Goal: Task Accomplishment & Management: Complete application form

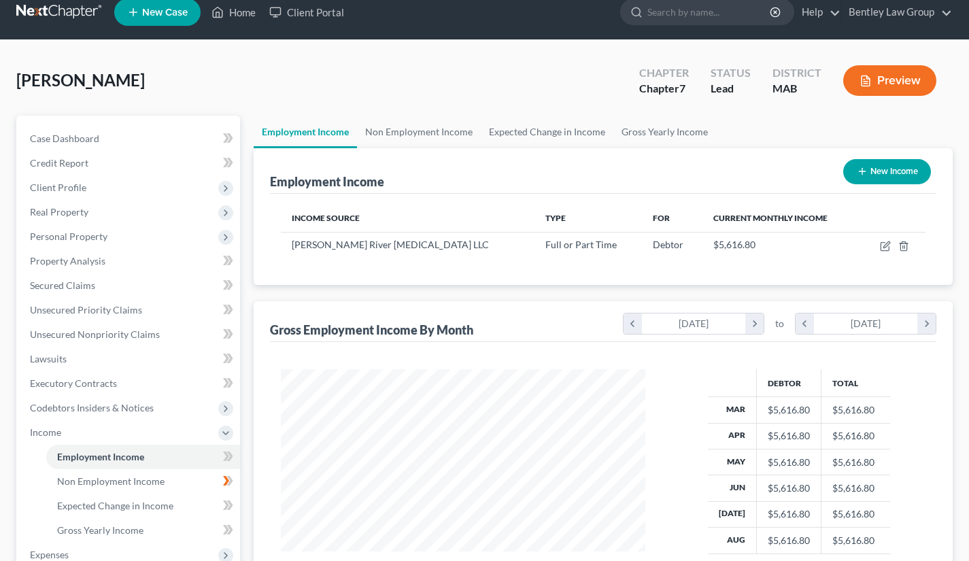
scroll to position [243, 392]
click at [245, 14] on link "Home" at bounding box center [234, 12] width 58 height 24
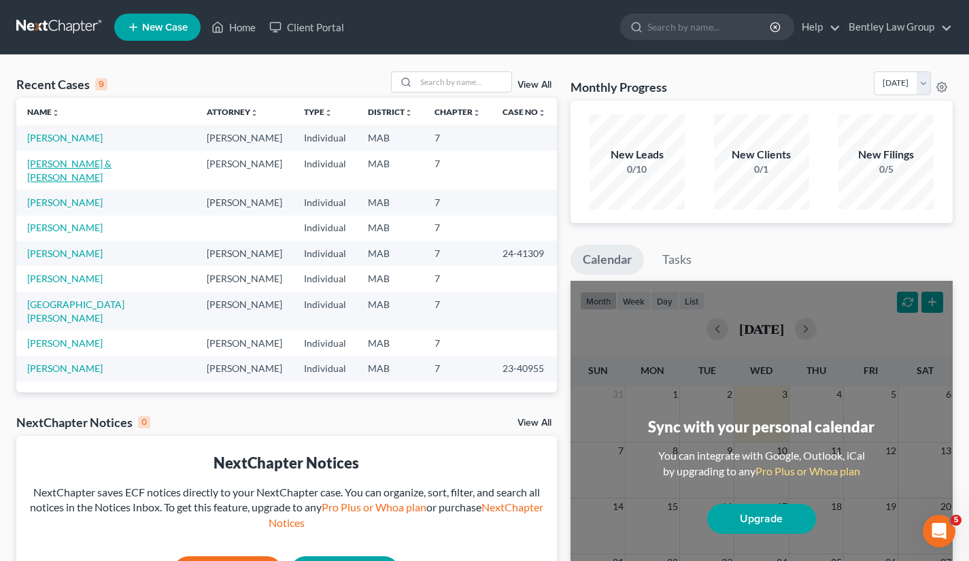
click at [81, 160] on link "[PERSON_NAME] & [PERSON_NAME]" at bounding box center [69, 170] width 84 height 25
select select "10"
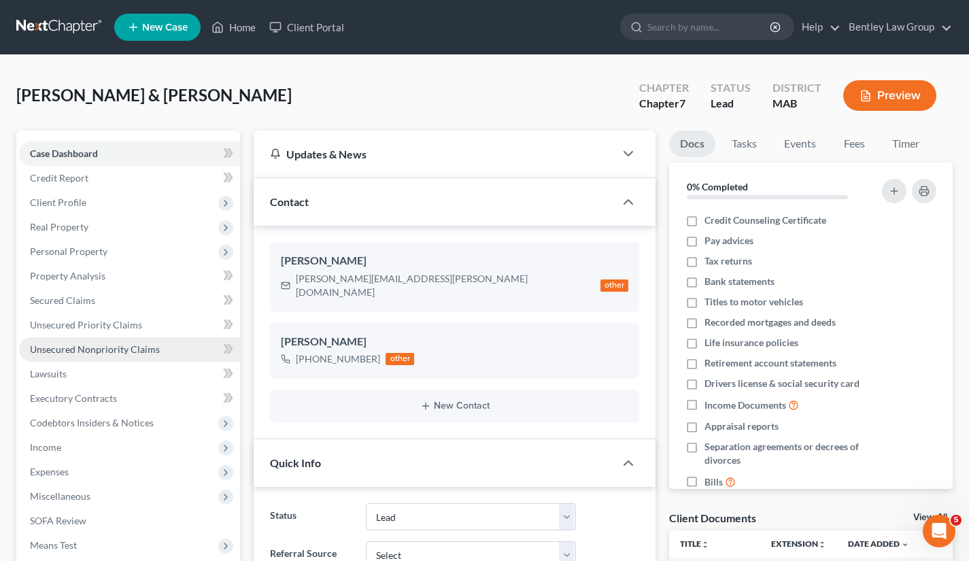
click at [135, 356] on link "Unsecured Nonpriority Claims" at bounding box center [129, 349] width 221 height 24
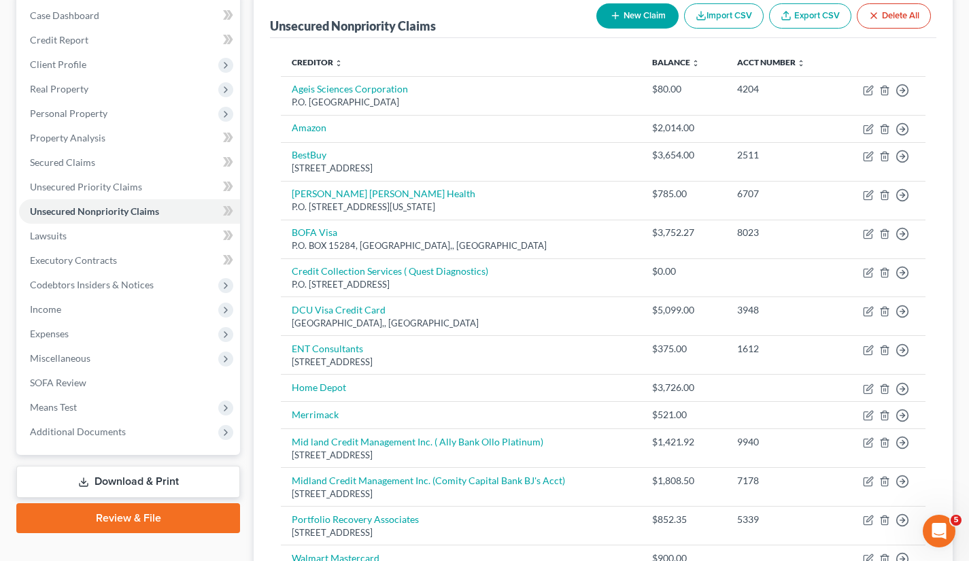
scroll to position [139, 0]
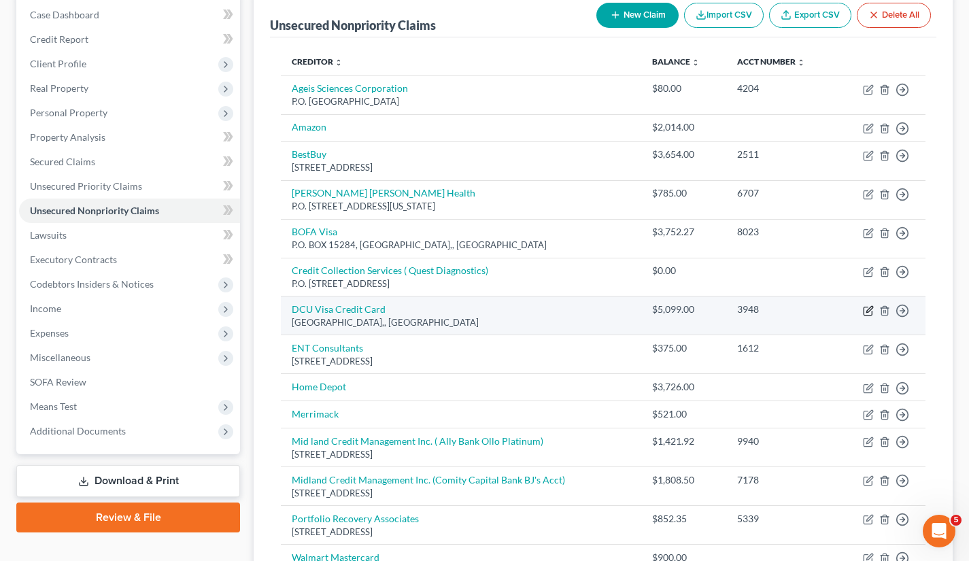
click at [867, 311] on icon "button" at bounding box center [869, 309] width 6 height 6
select select "22"
select select "2"
select select "1"
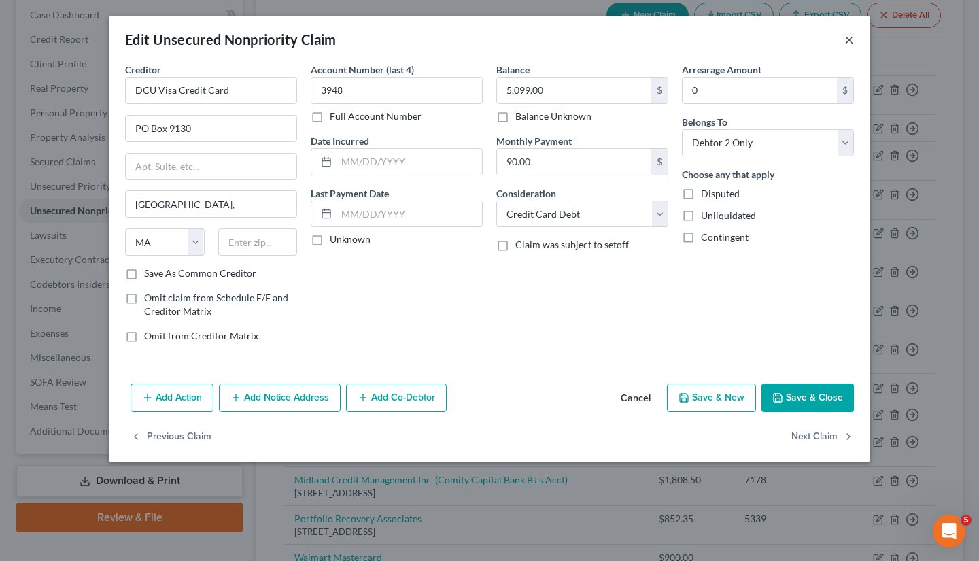
click at [846, 39] on button "×" at bounding box center [849, 39] width 10 height 16
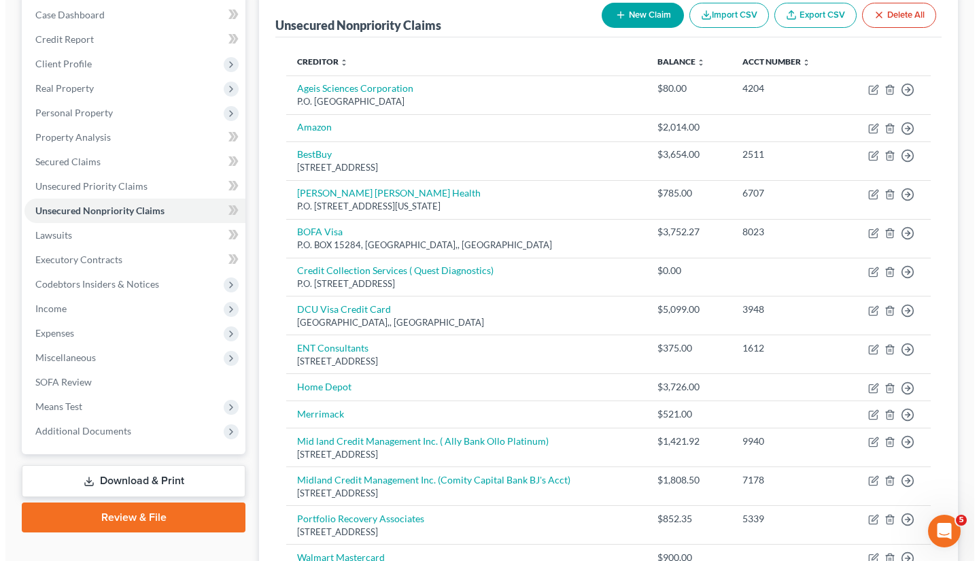
scroll to position [0, 0]
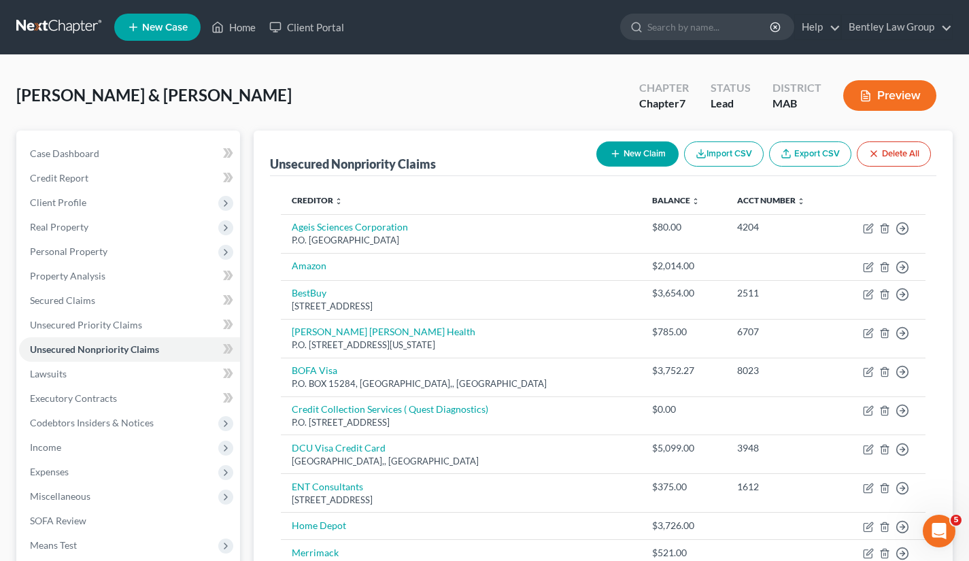
click at [627, 149] on button "New Claim" at bounding box center [637, 153] width 82 height 25
select select "2"
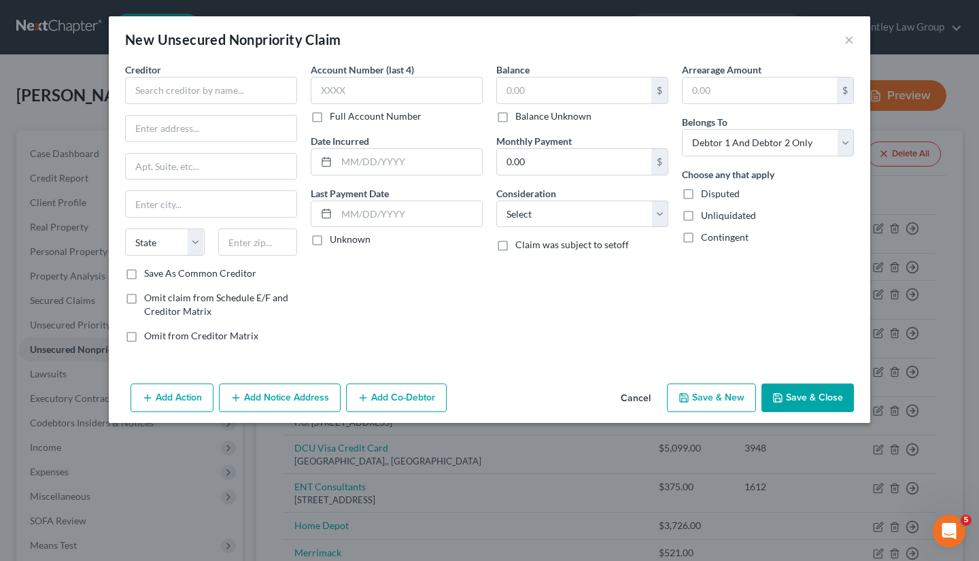
click at [628, 397] on button "Cancel" at bounding box center [636, 398] width 52 height 27
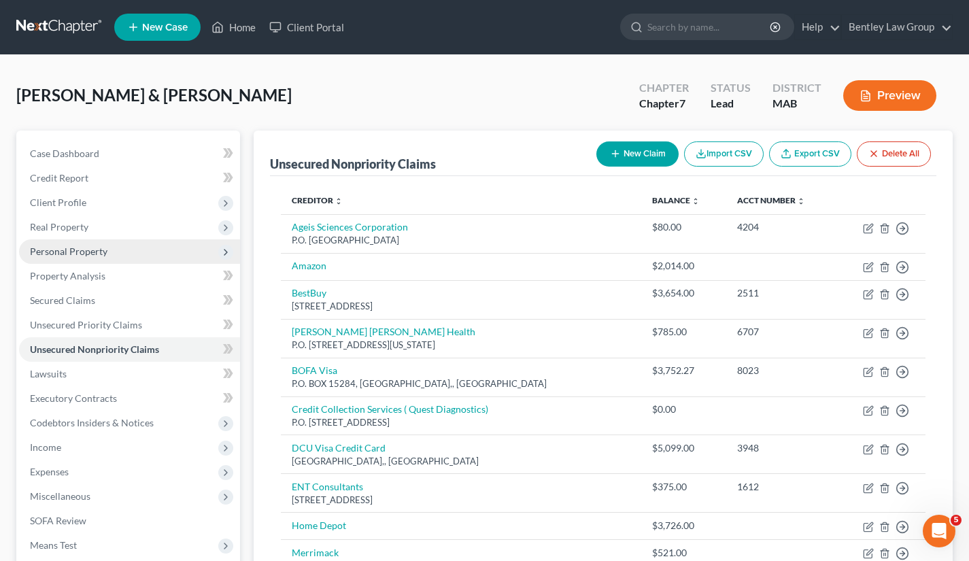
click at [86, 254] on span "Personal Property" at bounding box center [69, 251] width 78 height 12
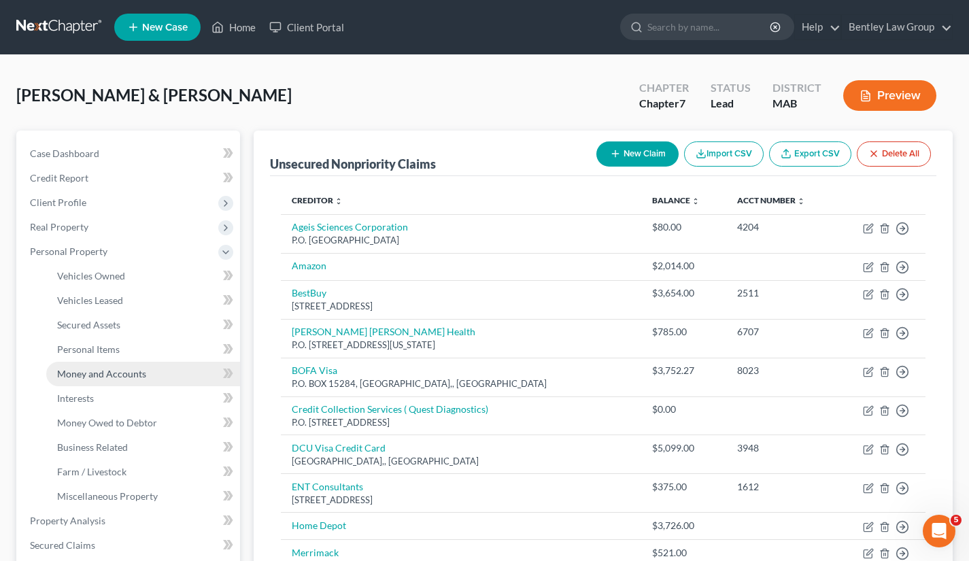
click at [105, 373] on span "Money and Accounts" at bounding box center [101, 374] width 89 height 12
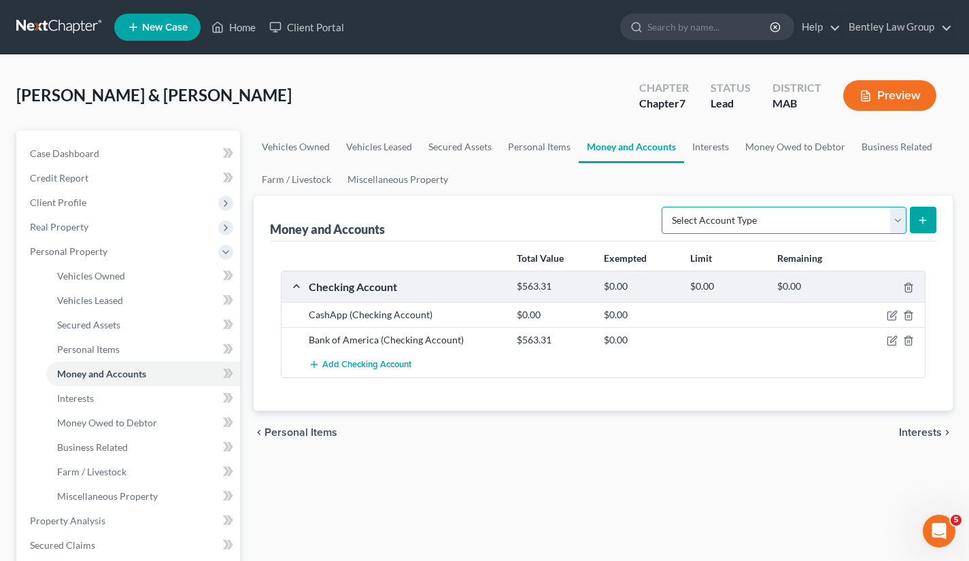
click at [899, 220] on select "Select Account Type Brokerage Cash on Hand Certificates of Deposit Checking Acc…" at bounding box center [783, 220] width 245 height 27
click at [895, 225] on select "Select Account Type Brokerage Cash on Hand Certificates of Deposit Checking Acc…" at bounding box center [783, 220] width 245 height 27
select select "savings"
click at [664, 207] on select "Select Account Type Brokerage Cash on Hand Certificates of Deposit Checking Acc…" at bounding box center [783, 220] width 245 height 27
click at [926, 219] on icon "submit" at bounding box center [922, 220] width 11 height 11
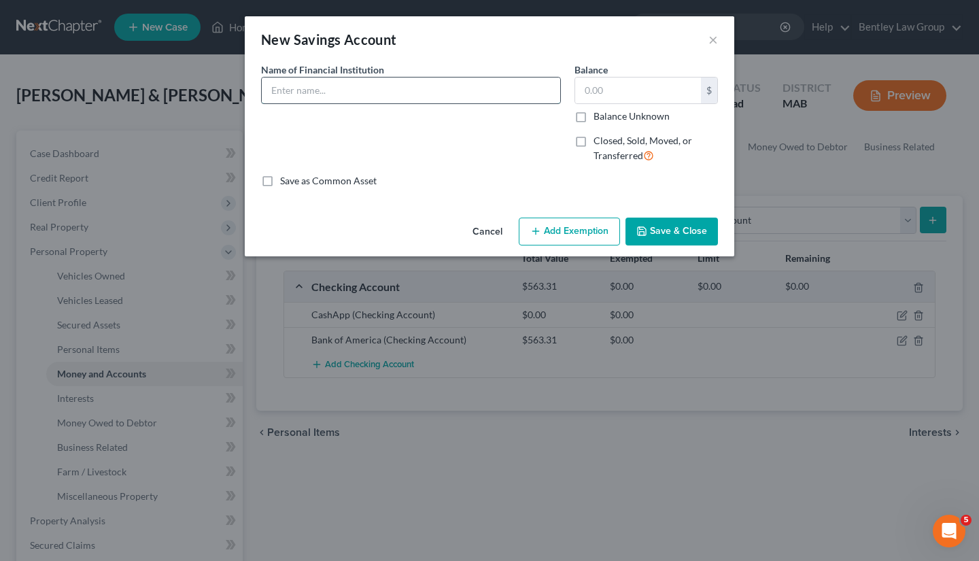
click at [466, 100] on input "text" at bounding box center [411, 91] width 298 height 26
type input "DCU"
click at [606, 100] on input "text" at bounding box center [638, 91] width 126 height 26
type input "5.73"
click at [677, 227] on button "Save & Close" at bounding box center [671, 232] width 92 height 29
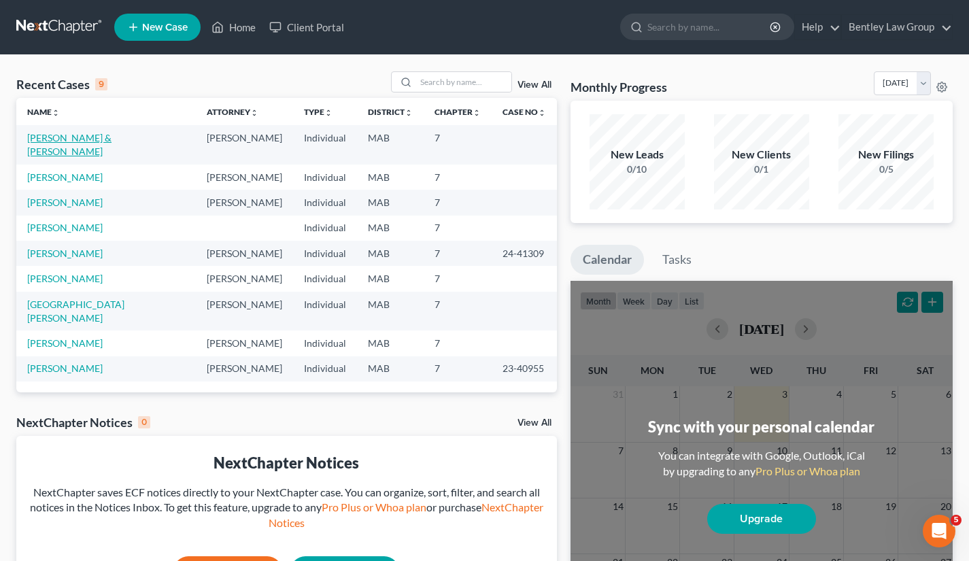
click at [111, 137] on link "[PERSON_NAME] & [PERSON_NAME]" at bounding box center [69, 144] width 84 height 25
select select "10"
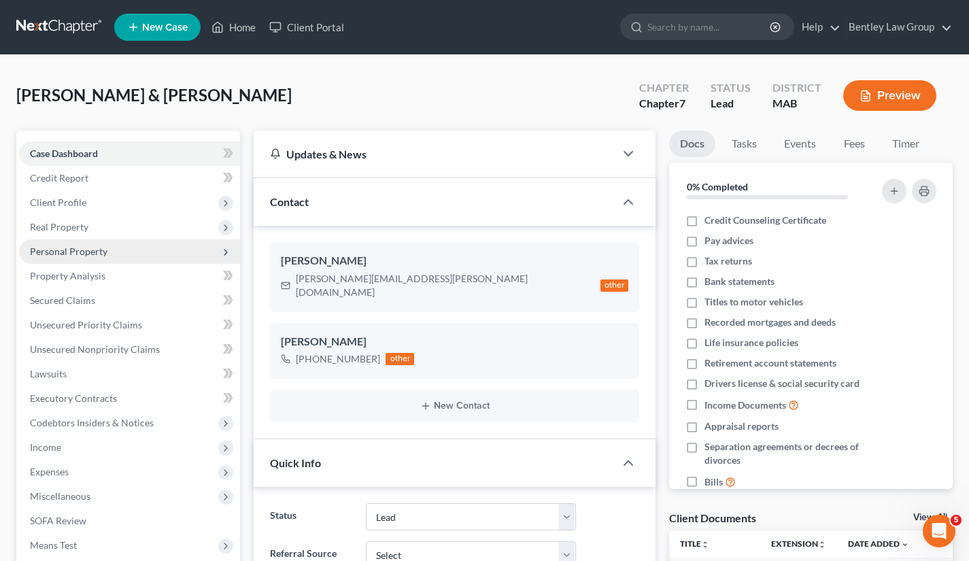
click at [102, 252] on span "Personal Property" at bounding box center [69, 251] width 78 height 12
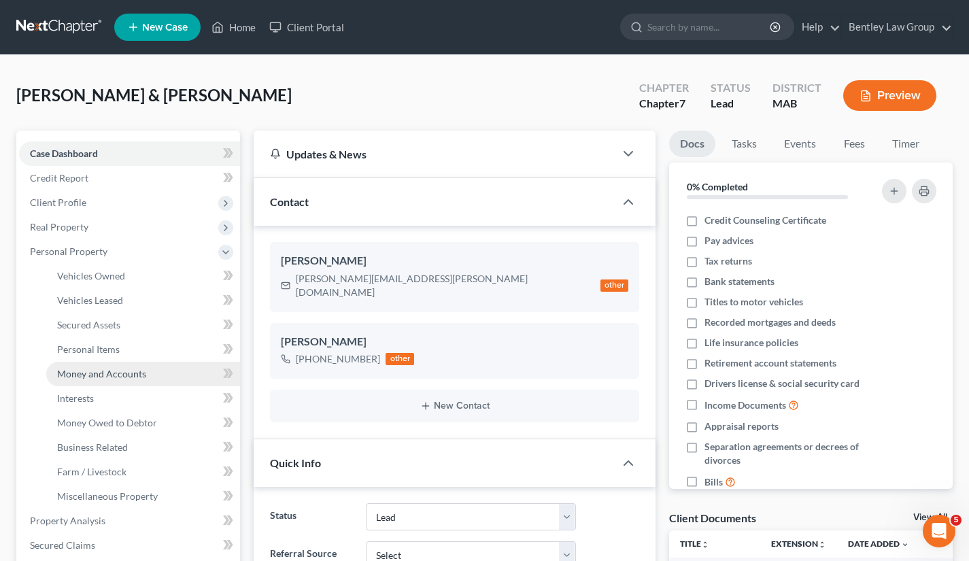
click at [97, 377] on span "Money and Accounts" at bounding box center [101, 374] width 89 height 12
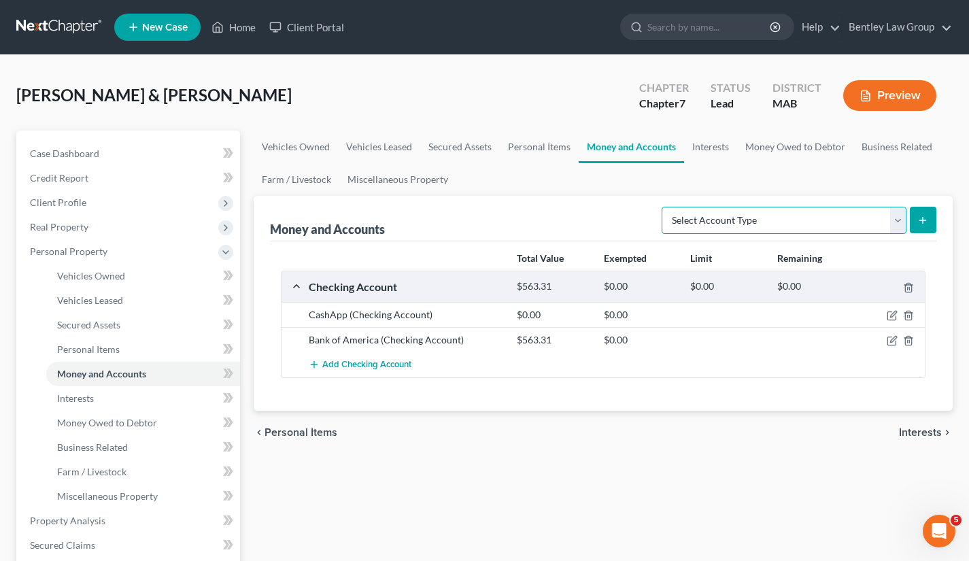
click at [896, 225] on select "Select Account Type Brokerage Cash on Hand Certificates of Deposit Checking Acc…" at bounding box center [783, 220] width 245 height 27
select select "savings"
click at [664, 207] on select "Select Account Type Brokerage Cash on Hand Certificates of Deposit Checking Acc…" at bounding box center [783, 220] width 245 height 27
click at [924, 216] on icon "submit" at bounding box center [922, 220] width 11 height 11
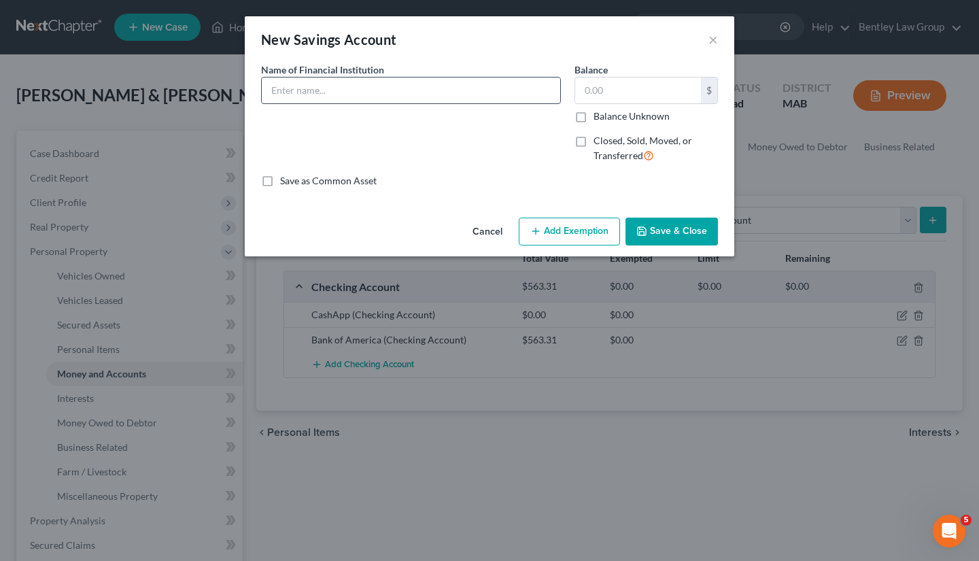
click at [526, 92] on input "text" at bounding box center [411, 91] width 298 height 26
type input "Digital Federal Credit Union"
click at [627, 95] on input "text" at bounding box center [638, 91] width 126 height 26
type input "5.73"
click at [578, 228] on button "Add Exemption" at bounding box center [569, 232] width 101 height 29
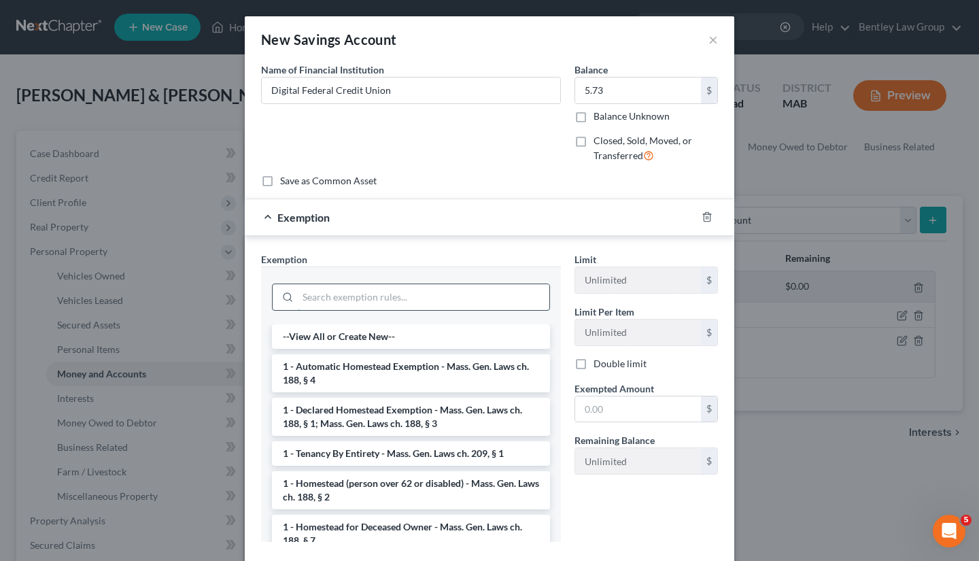
click at [483, 294] on input "search" at bounding box center [424, 297] width 252 height 26
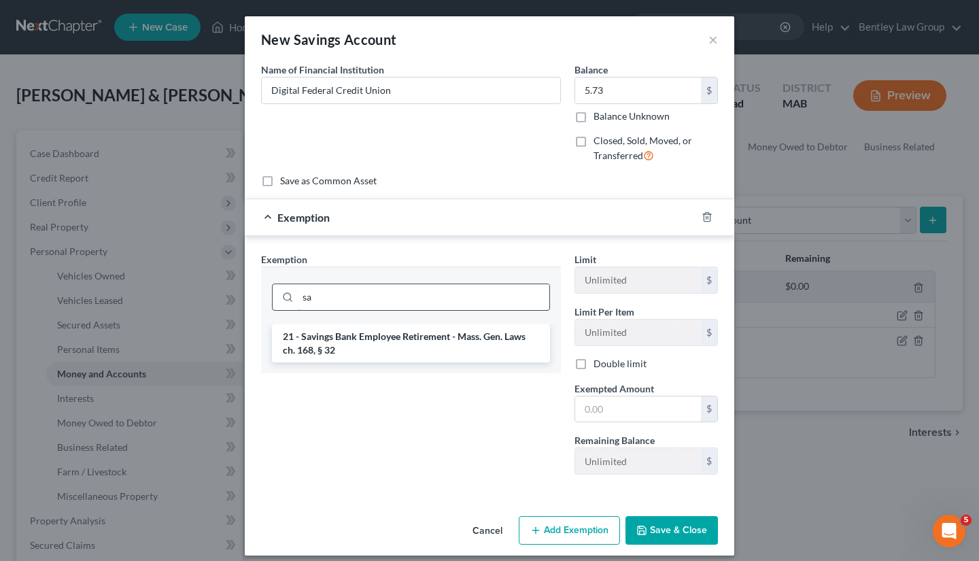
type input "s"
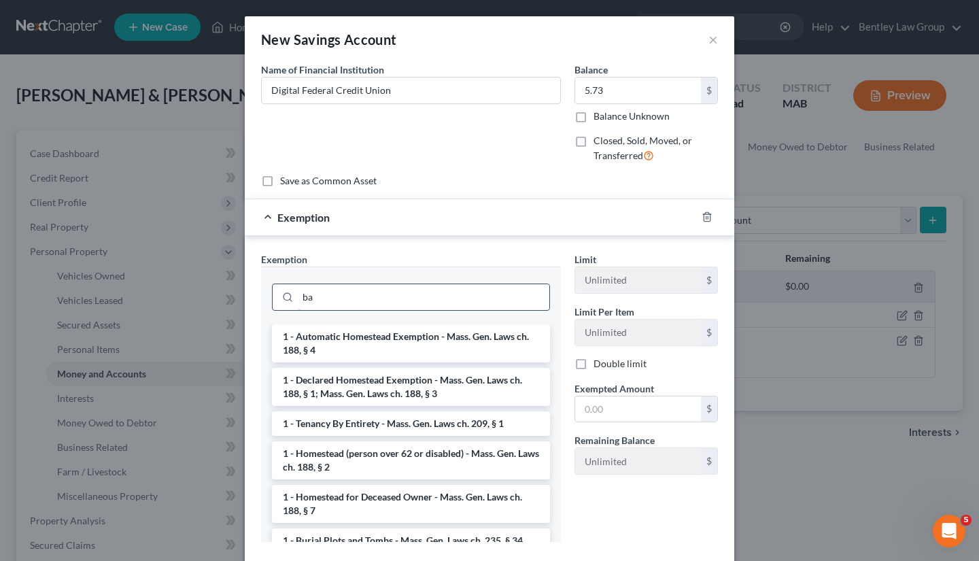
type input "b"
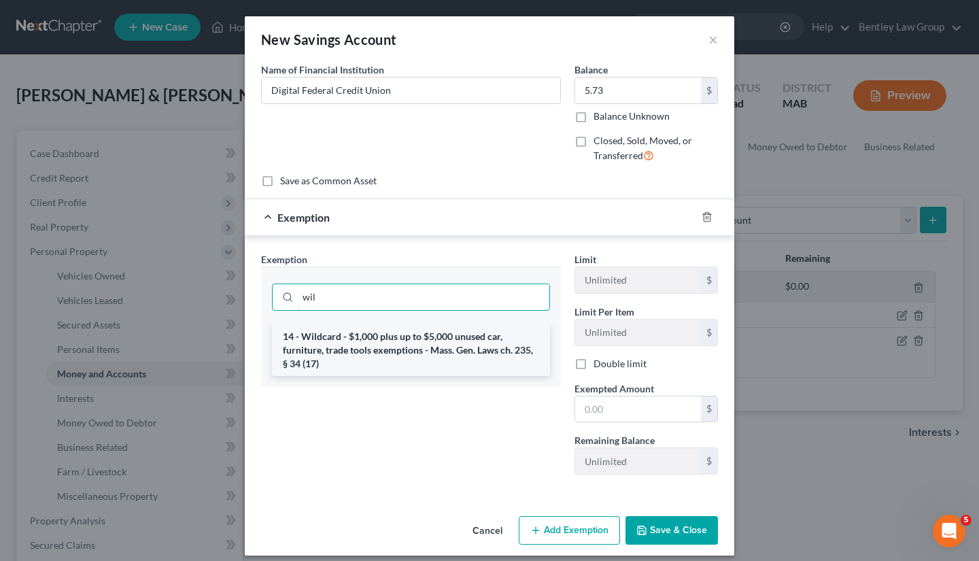
type input "wil"
click at [483, 343] on li "14 - Wildcard - $1,000 plus up to $5,000 unused car, furniture, trade tools exe…" at bounding box center [411, 350] width 278 height 52
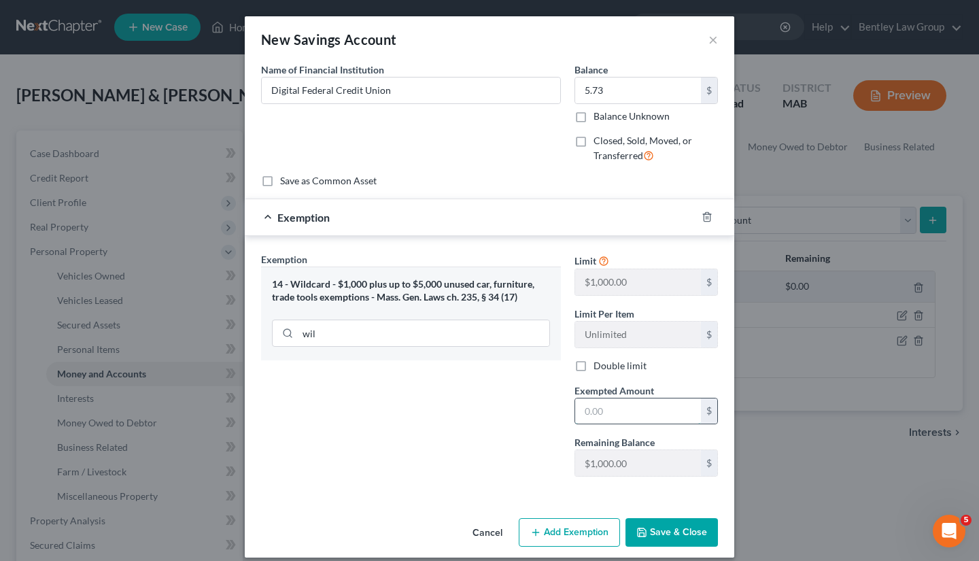
click at [598, 410] on input "text" at bounding box center [638, 411] width 126 height 26
type input "5.73"
click at [656, 528] on button "Save & Close" at bounding box center [671, 532] width 92 height 29
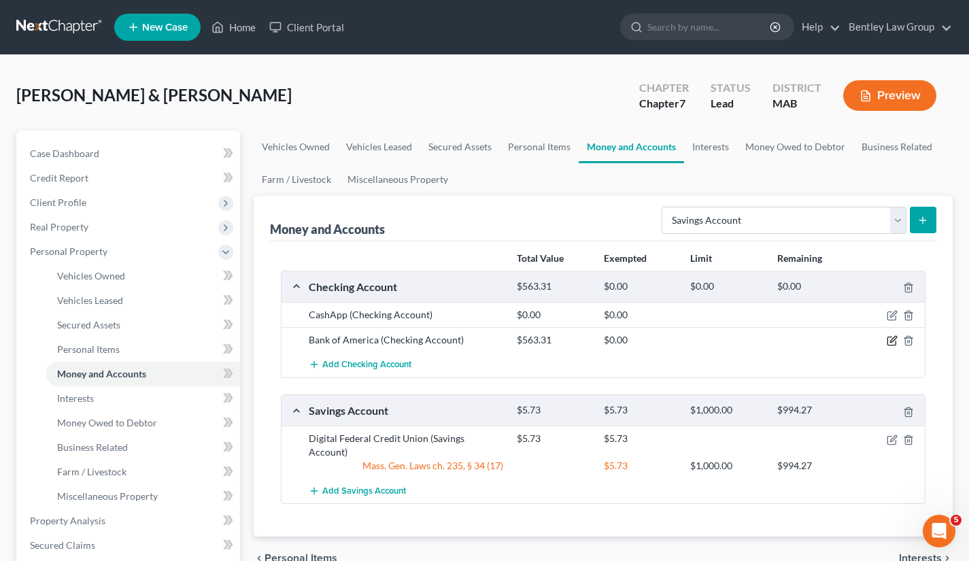
click at [888, 341] on icon "button" at bounding box center [892, 340] width 11 height 11
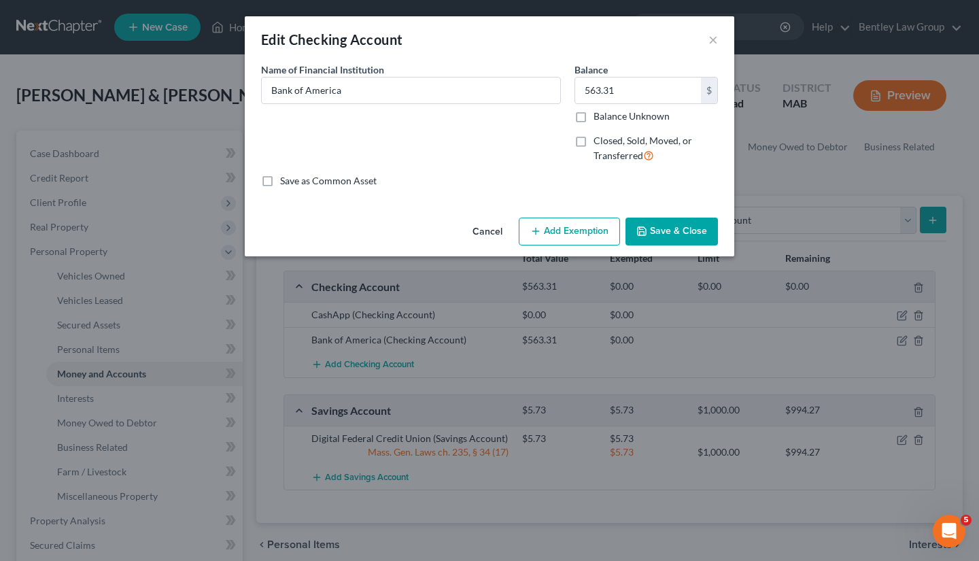
click at [580, 226] on button "Add Exemption" at bounding box center [569, 232] width 101 height 29
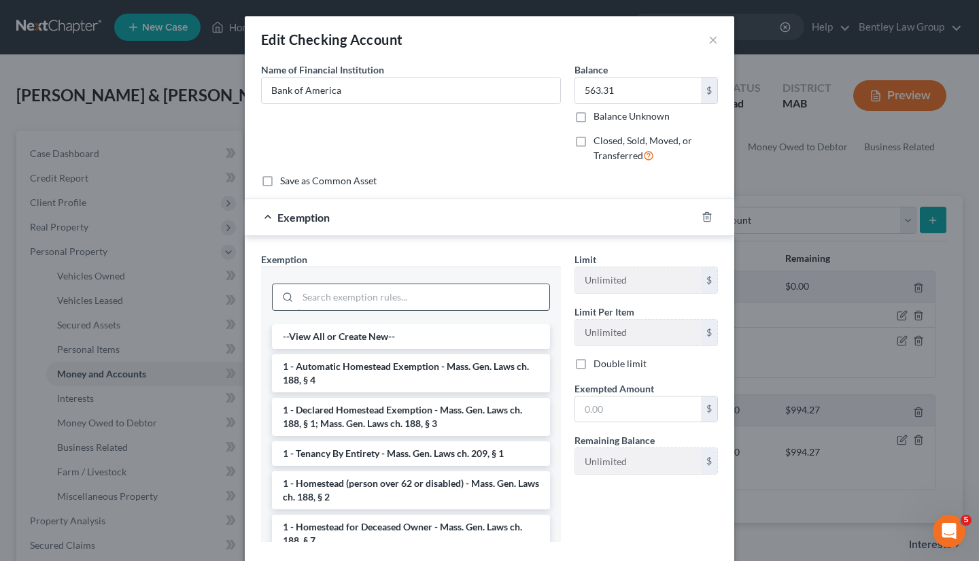
click at [467, 296] on input "search" at bounding box center [424, 297] width 252 height 26
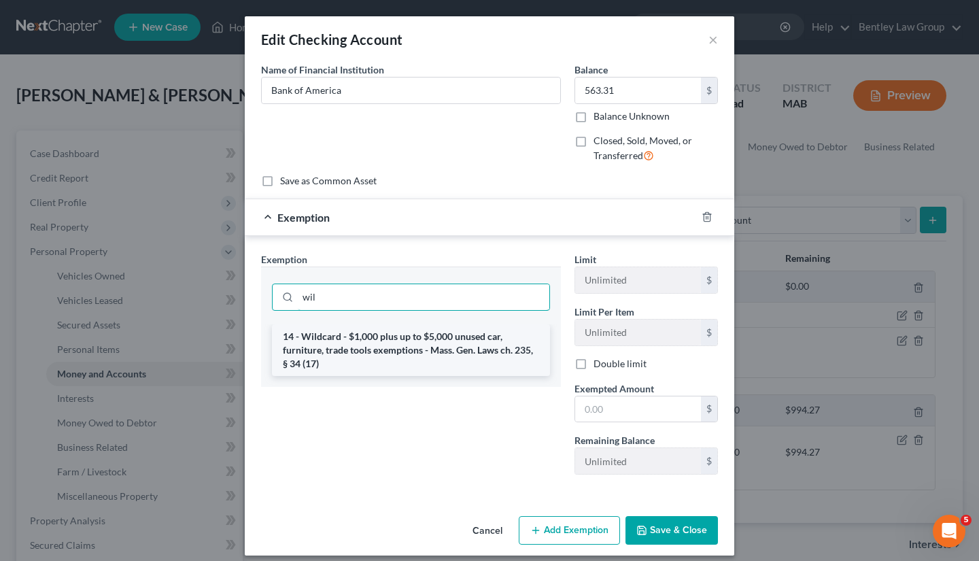
type input "wil"
click at [448, 352] on li "14 - Wildcard - $1,000 plus up to $5,000 unused car, furniture, trade tools exe…" at bounding box center [411, 350] width 278 height 52
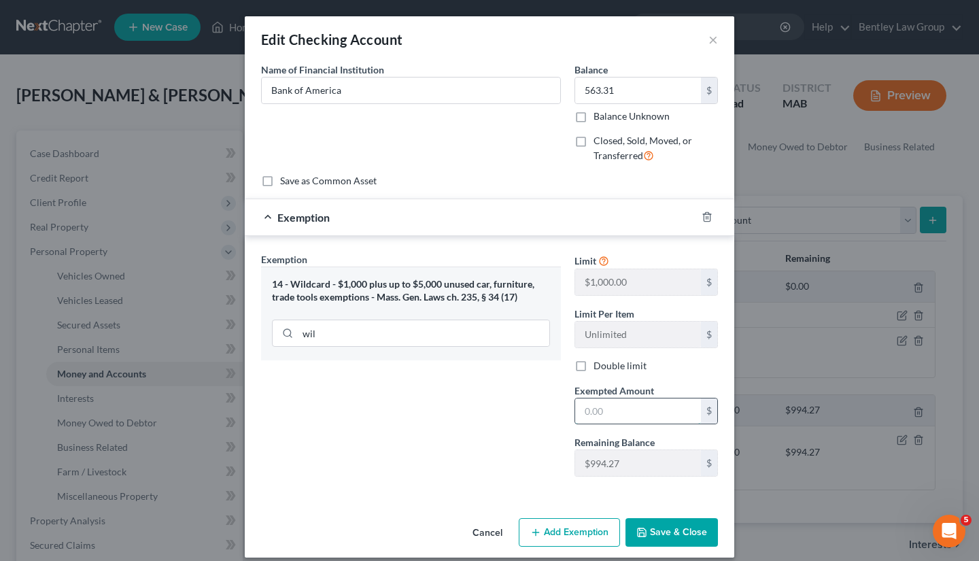
click at [608, 408] on input "text" at bounding box center [638, 411] width 126 height 26
type input "563.31"
click at [647, 542] on button "Save & Close" at bounding box center [671, 532] width 92 height 29
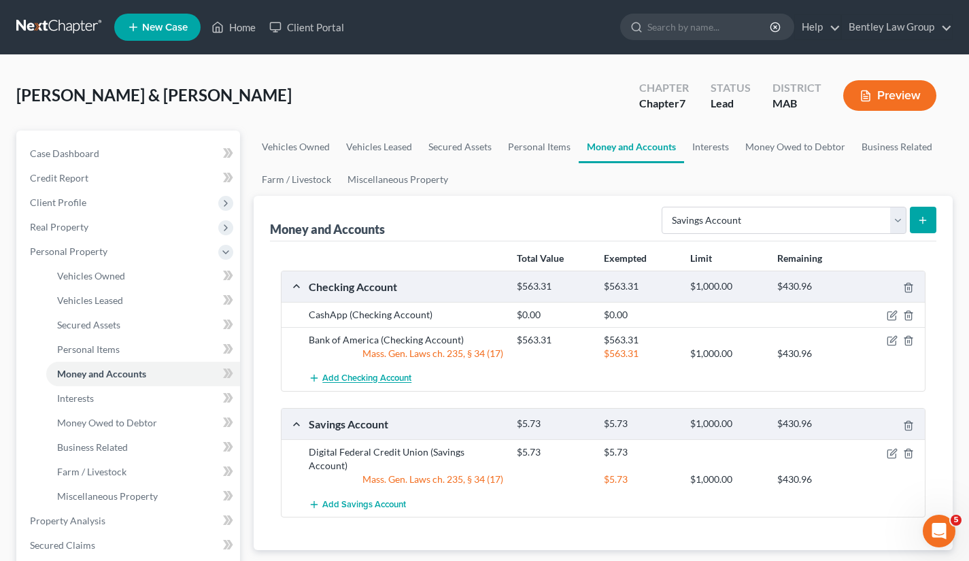
click at [400, 381] on span "Add Checking Account" at bounding box center [366, 378] width 89 height 11
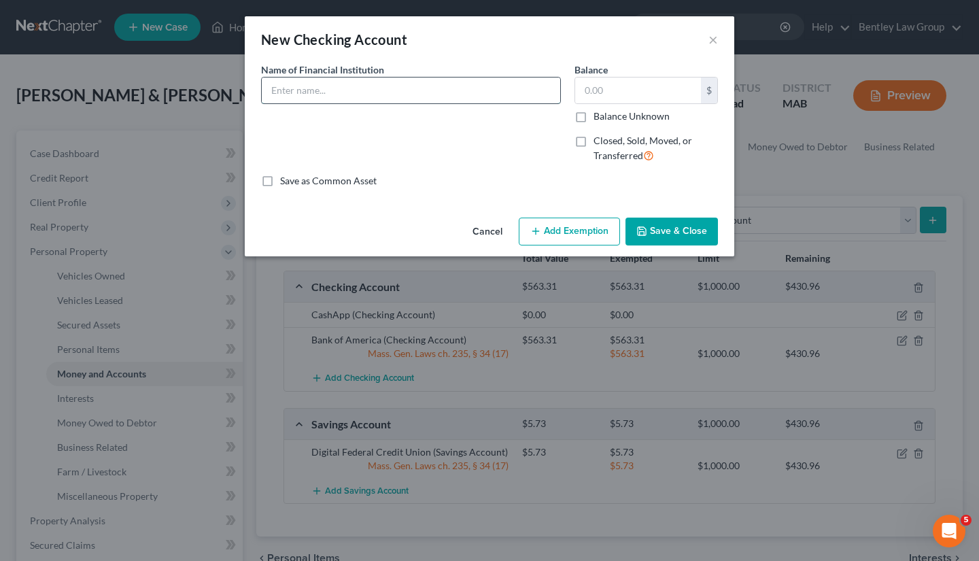
click at [372, 92] on input "text" at bounding box center [411, 91] width 298 height 26
type input "Digital Federal Credit Union"
click at [602, 96] on input "text" at bounding box center [638, 91] width 126 height 26
type input "0.23"
click at [585, 230] on button "Add Exemption" at bounding box center [569, 232] width 101 height 29
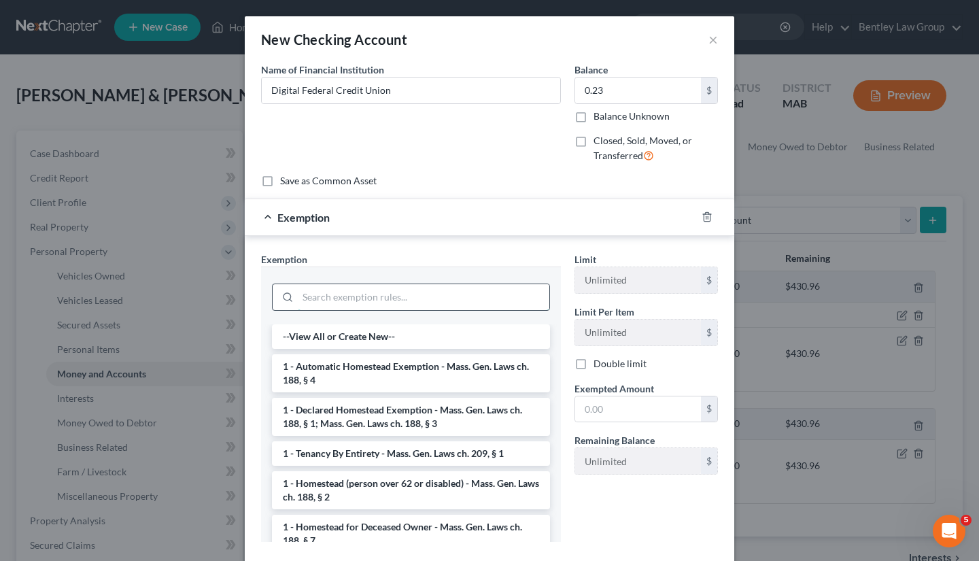
click at [496, 293] on input "search" at bounding box center [424, 297] width 252 height 26
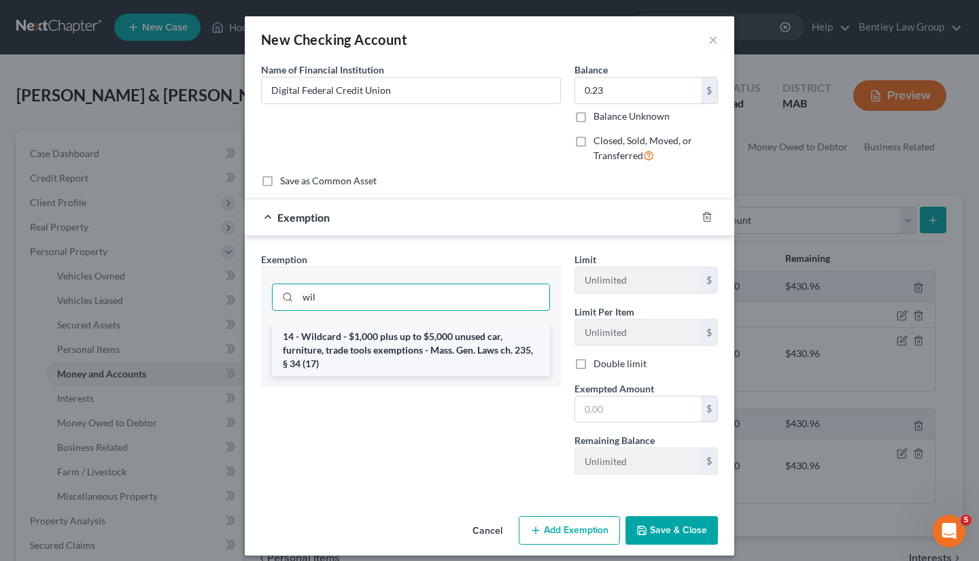
type input "wil"
click at [470, 359] on li "14 - Wildcard - $1,000 plus up to $5,000 unused car, furniture, trade tools exe…" at bounding box center [411, 350] width 278 height 52
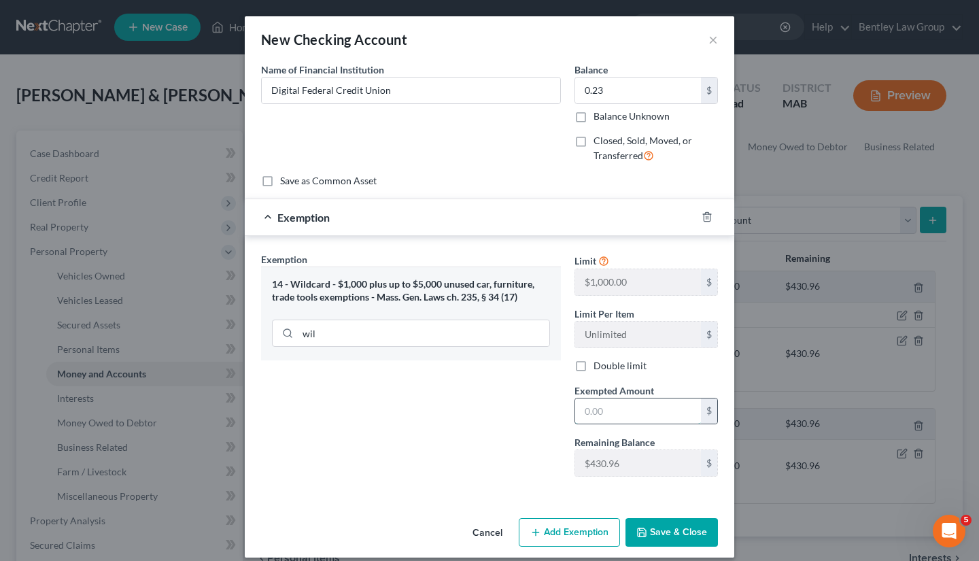
click at [590, 407] on input "text" at bounding box center [638, 411] width 126 height 26
type input "0.23"
click at [652, 540] on button "Save & Close" at bounding box center [671, 532] width 92 height 29
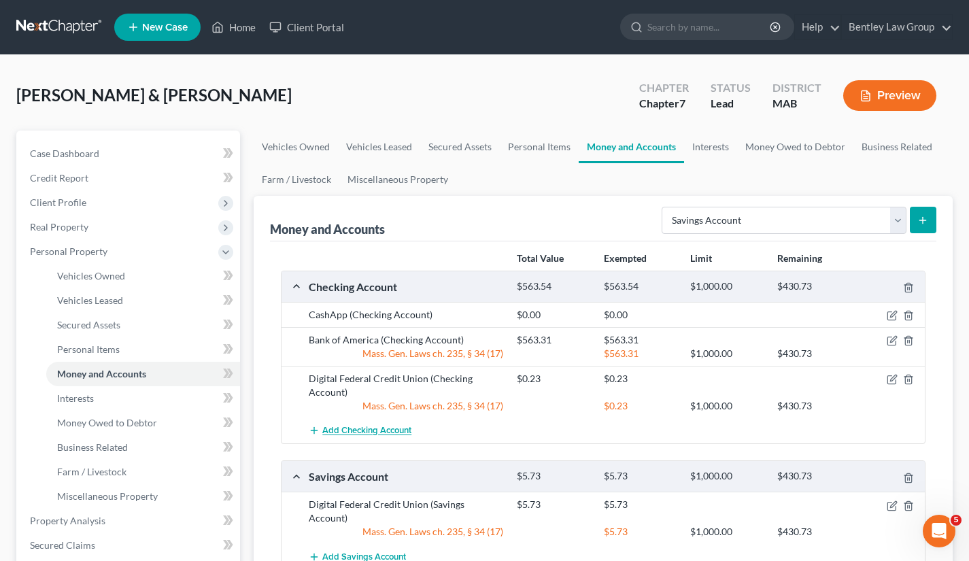
click at [389, 437] on button "Add Checking Account" at bounding box center [360, 430] width 103 height 25
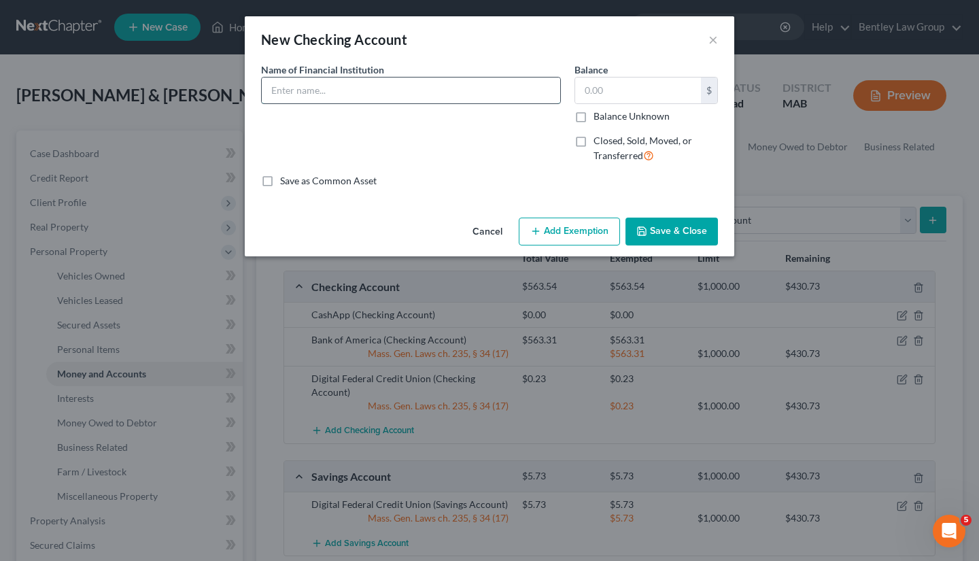
click at [417, 95] on input "text" at bounding box center [411, 91] width 298 height 26
type input "Bank of America"
